Goal: Transaction & Acquisition: Purchase product/service

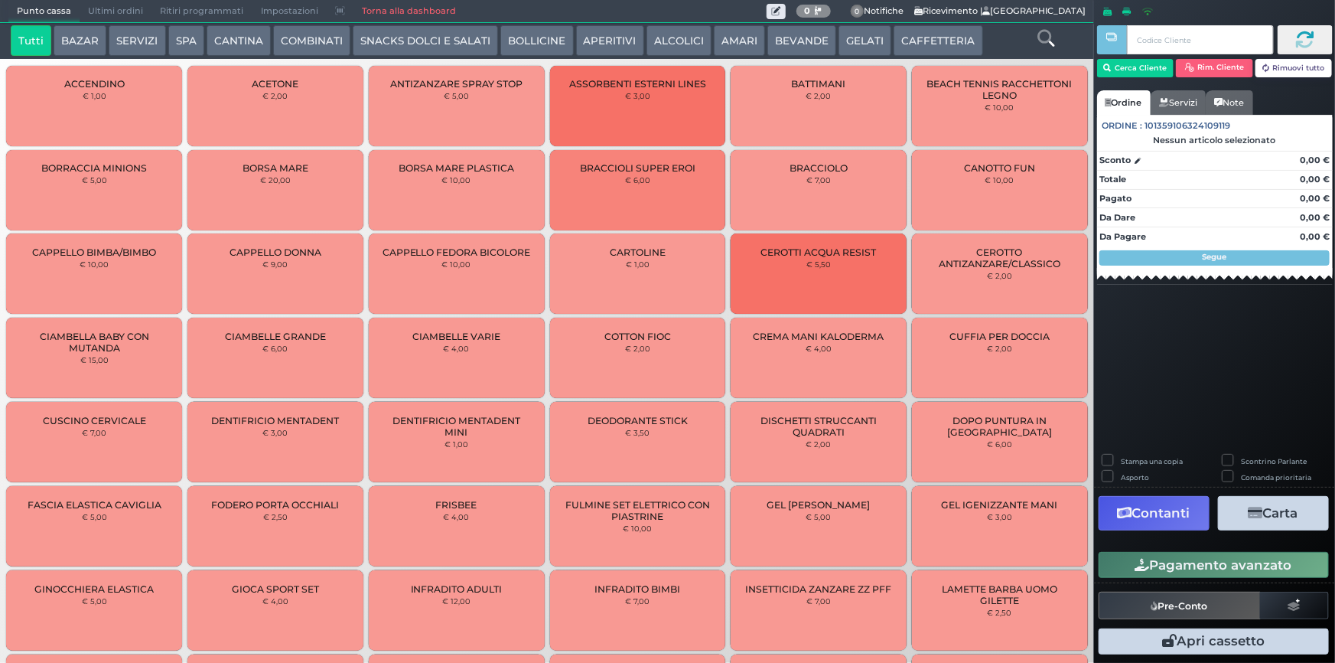
click at [801, 34] on button "BEVANDE" at bounding box center [801, 40] width 69 height 31
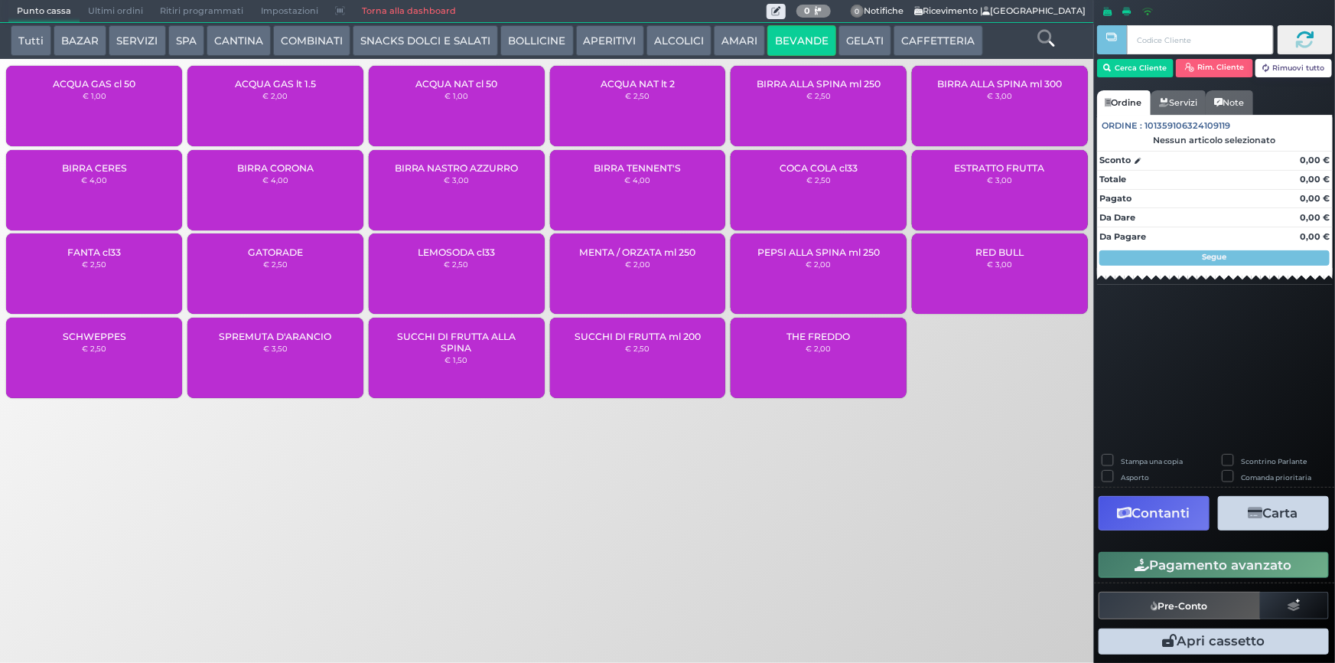
click at [445, 108] on div "ACQUA NAT cl 50 € 1,00" at bounding box center [457, 106] width 176 height 80
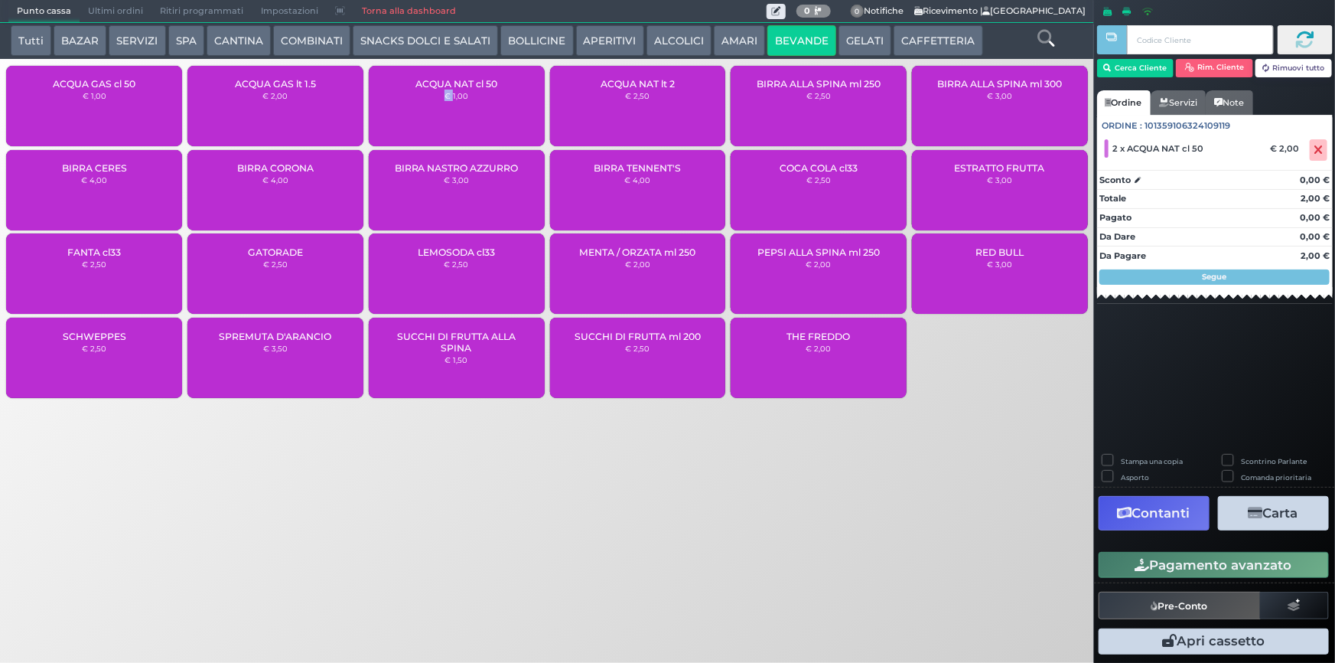
click at [1148, 562] on icon "button" at bounding box center [1142, 565] width 15 height 13
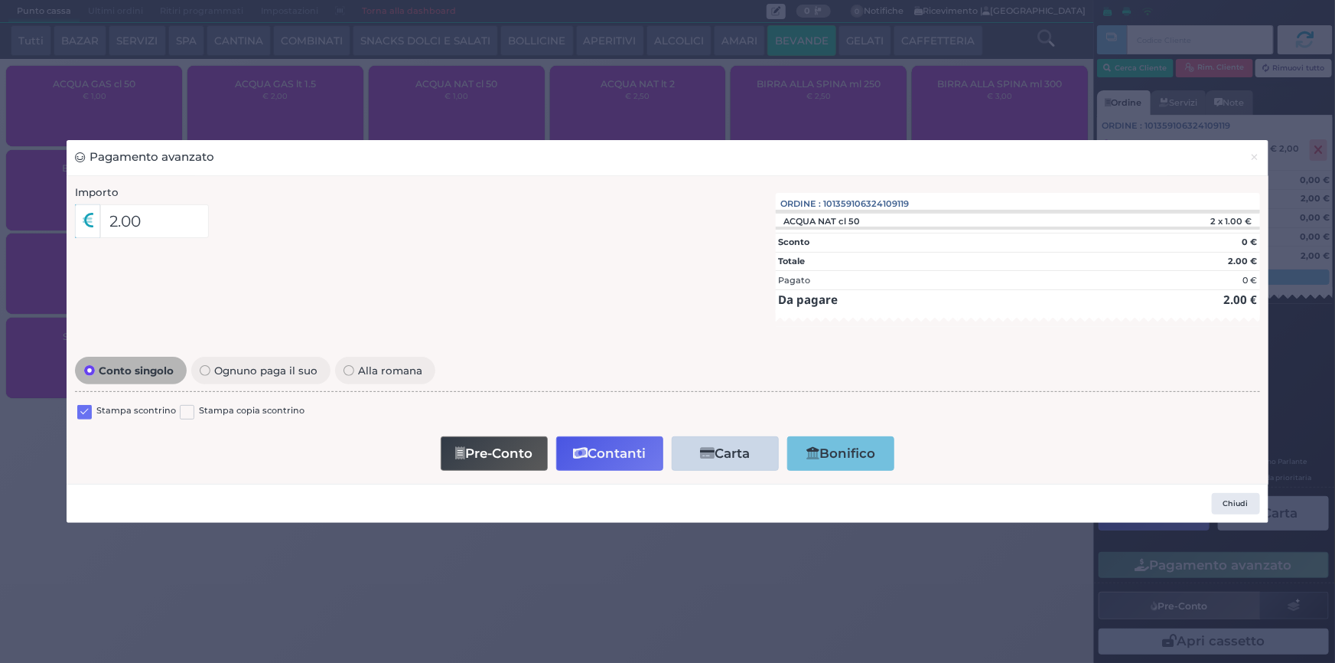
click at [85, 413] on label at bounding box center [84, 412] width 15 height 15
click at [0, 0] on input "checkbox" at bounding box center [0, 0] width 0 height 0
click at [601, 458] on button "Contanti" at bounding box center [609, 453] width 107 height 34
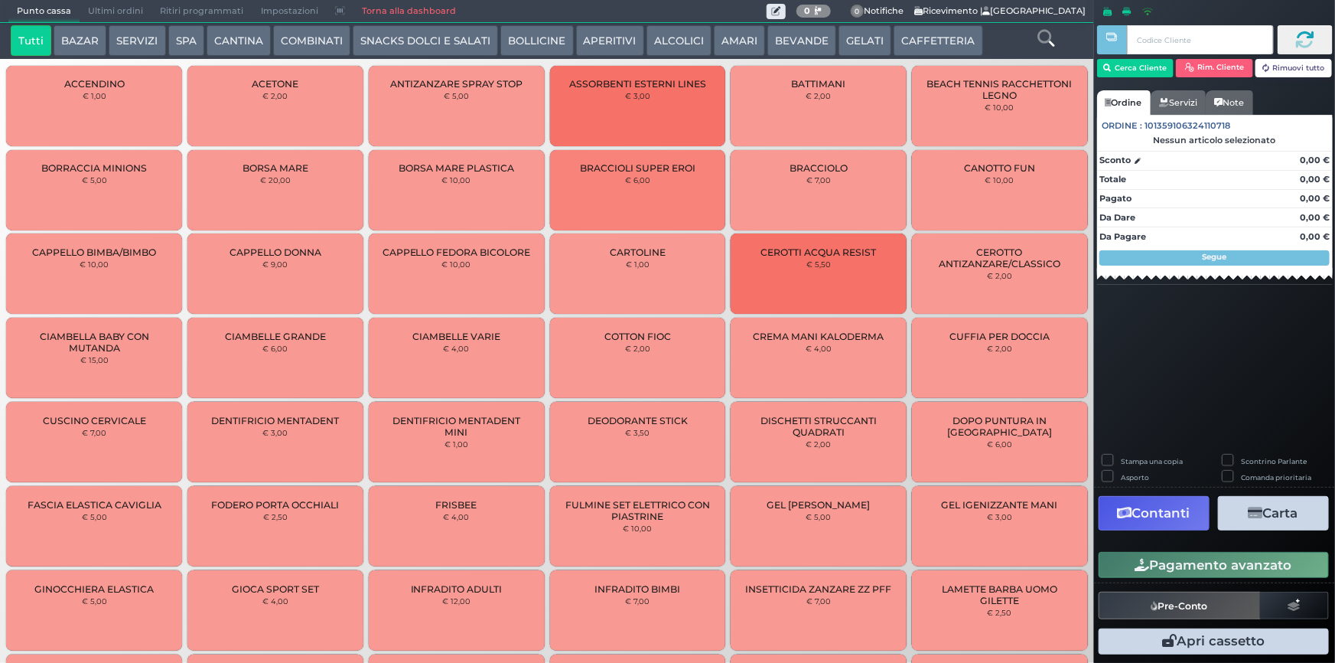
click at [130, 5] on span "Ultimi ordini" at bounding box center [116, 11] width 72 height 21
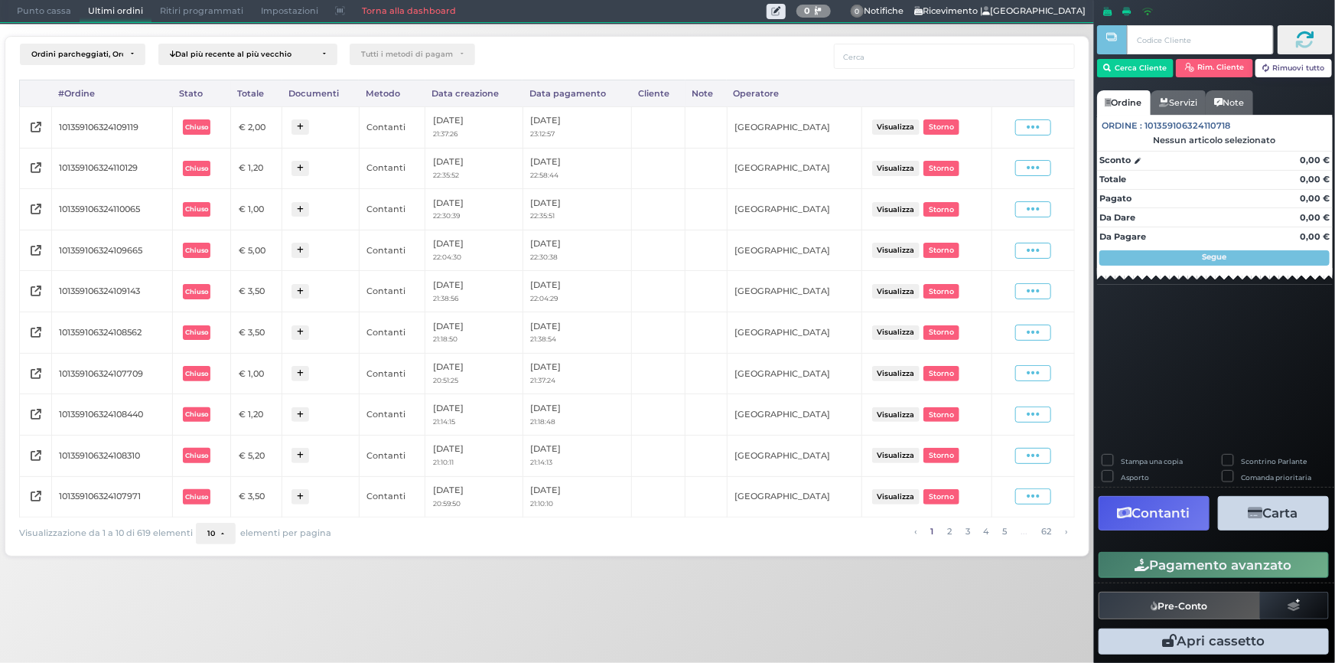
click at [214, 528] on button "10" at bounding box center [216, 533] width 40 height 21
click at [219, 475] on link "50" at bounding box center [239, 476] width 84 height 28
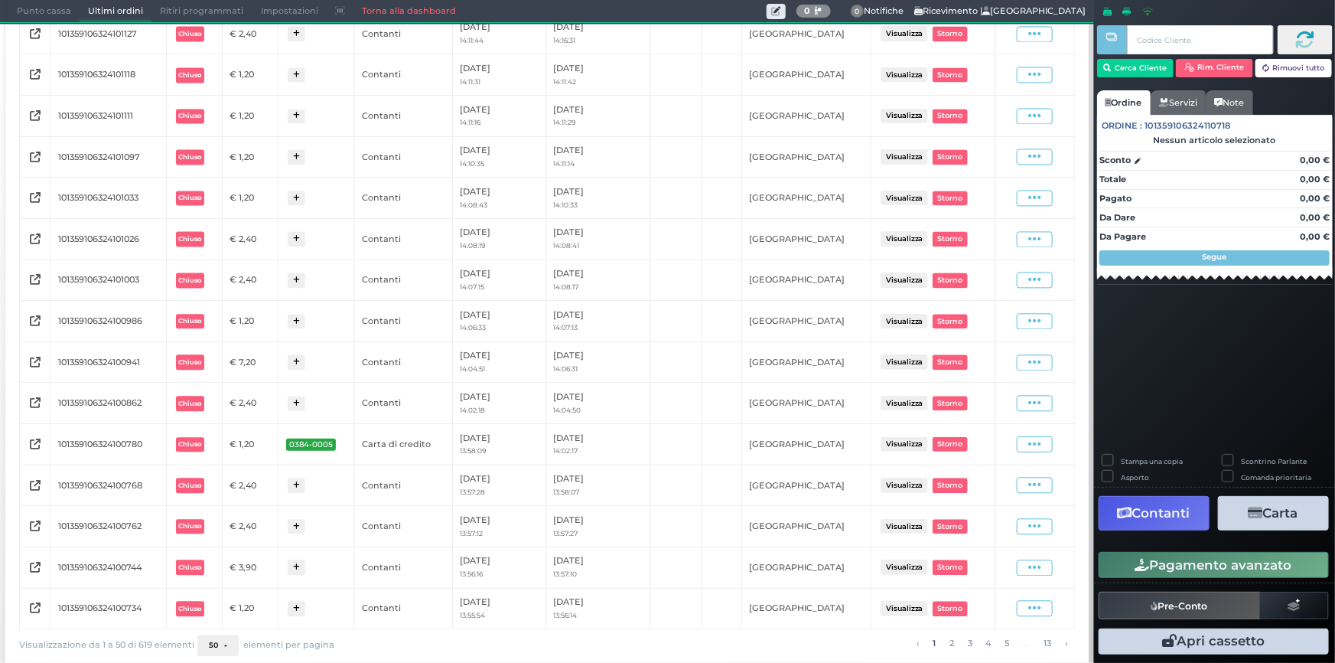
scroll to position [2191, 0]
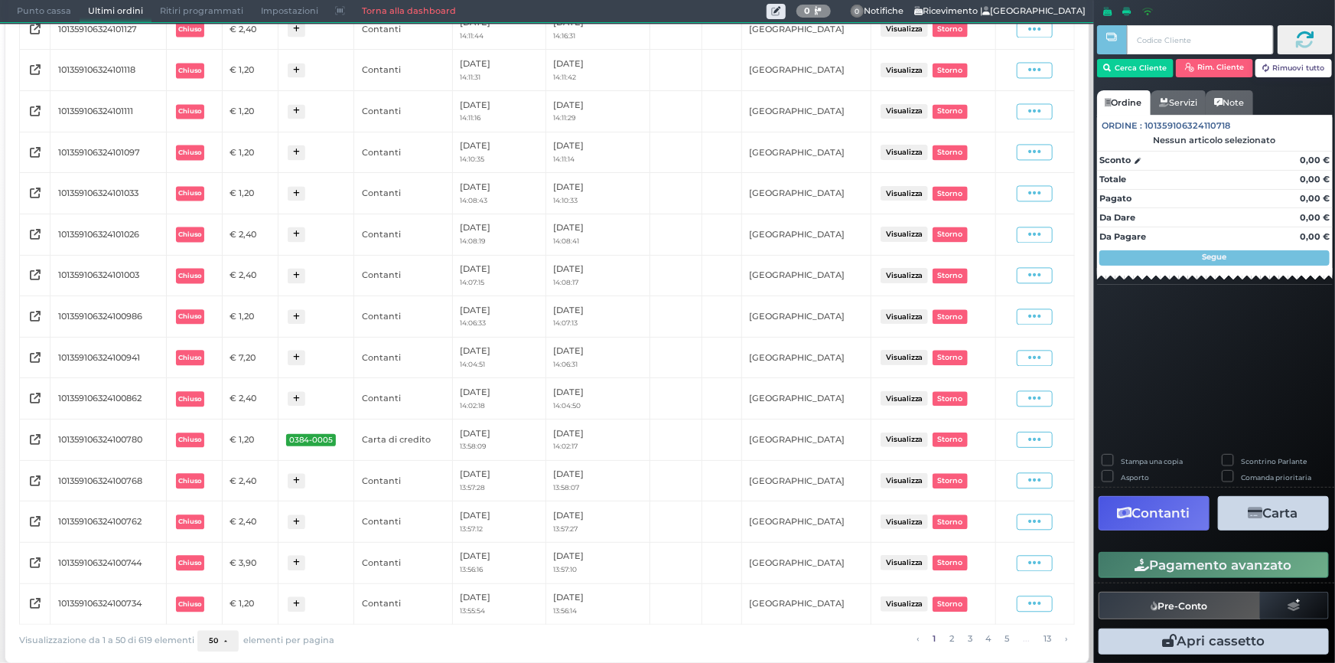
click at [217, 637] on button "50" at bounding box center [217, 640] width 41 height 21
click at [230, 606] on link "100" at bounding box center [240, 612] width 84 height 28
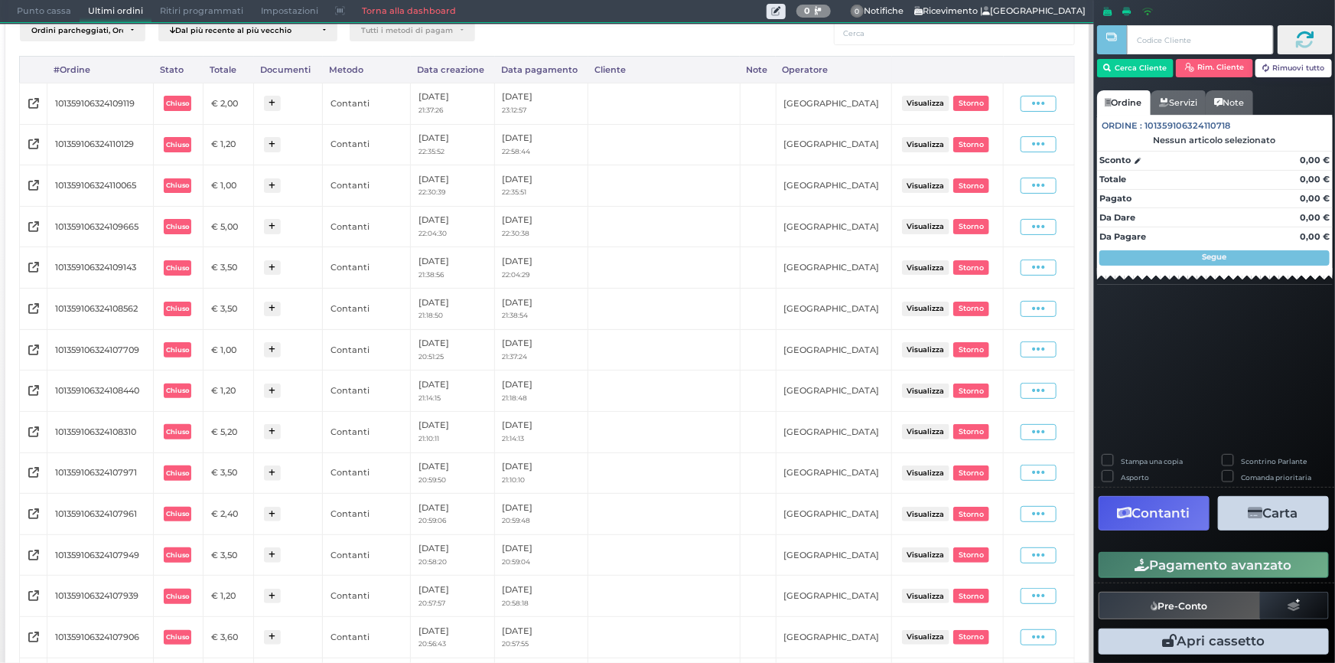
scroll to position [0, 0]
